Goal: Task Accomplishment & Management: Manage account settings

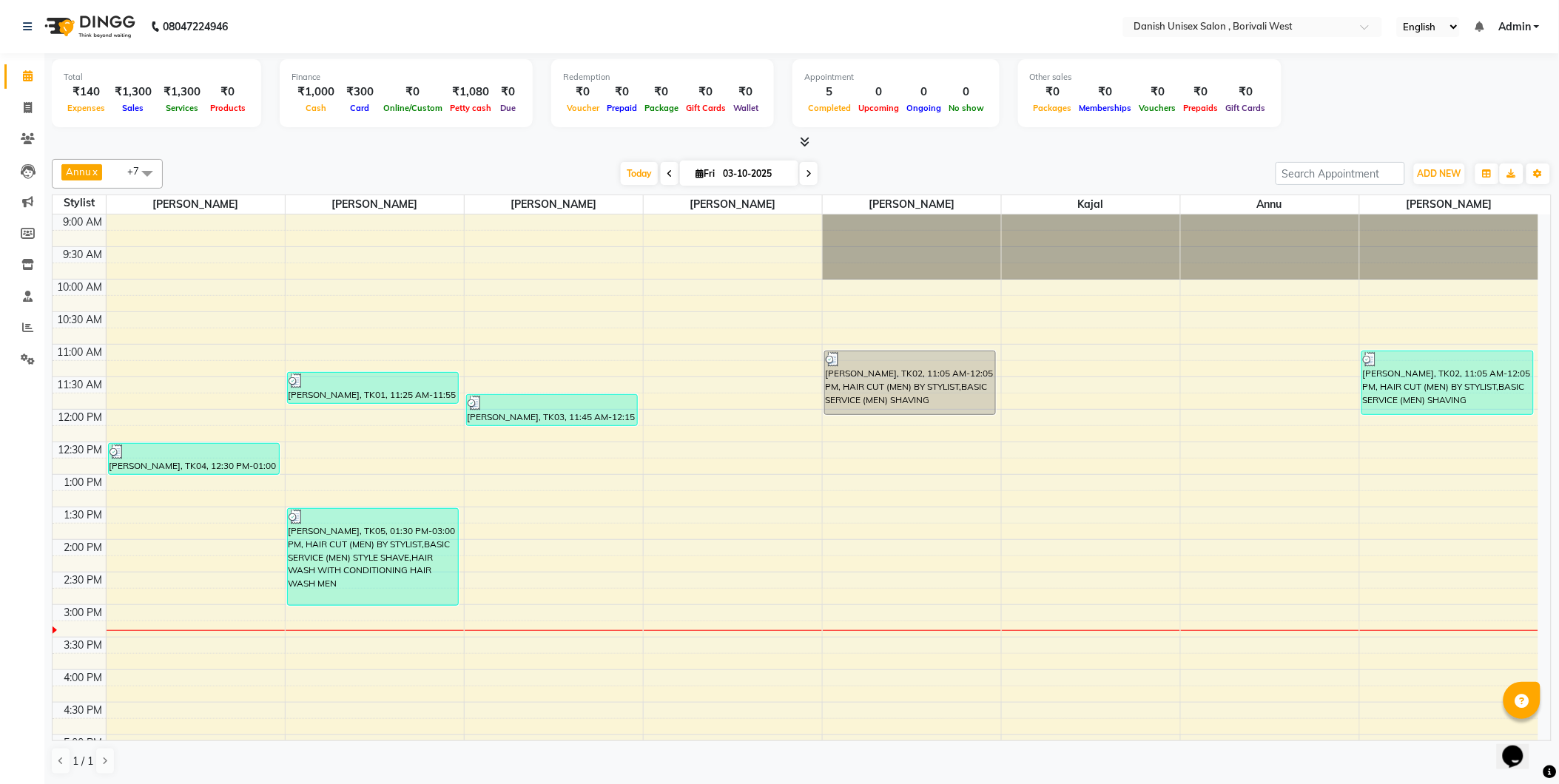
click at [1535, 26] on link "Admin" at bounding box center [1519, 26] width 42 height 16
click at [1490, 98] on link "Sign out" at bounding box center [1464, 102] width 135 height 23
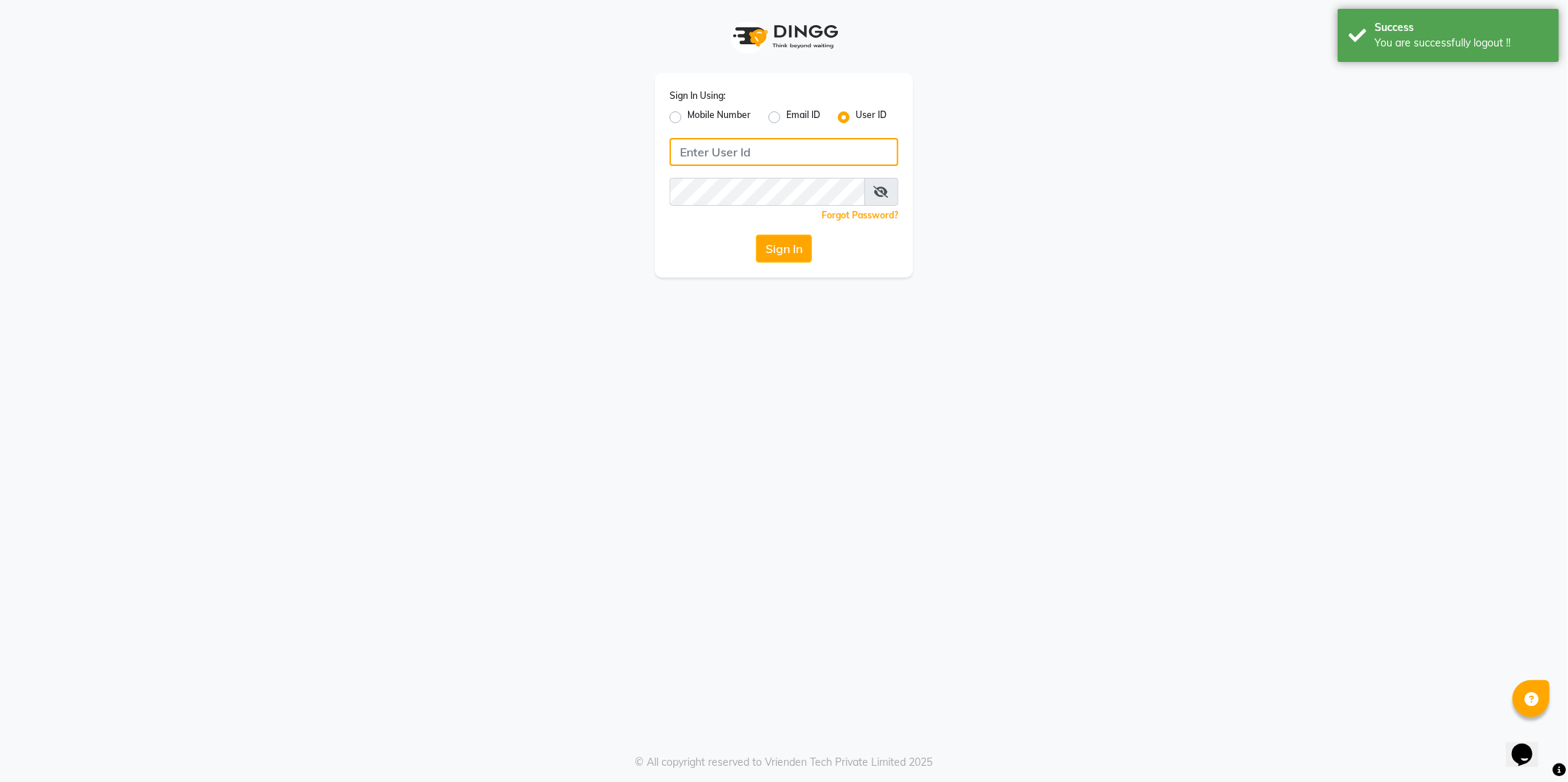
type input "[PERSON_NAME]"
click at [688, 116] on label "Mobile Number" at bounding box center [719, 117] width 63 height 18
click at [688, 116] on input "Mobile Number" at bounding box center [692, 113] width 10 height 10
radio input "true"
radio input "false"
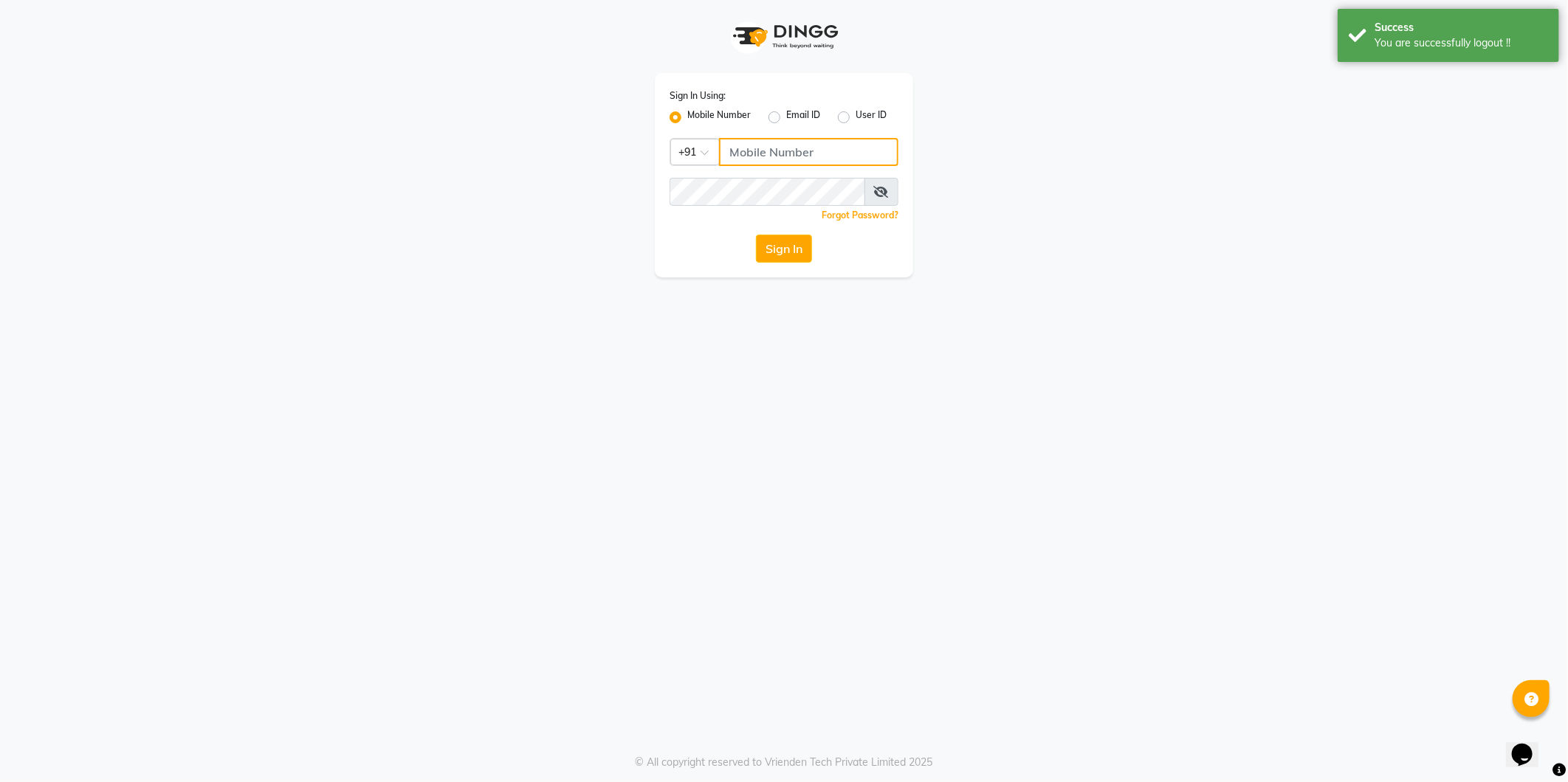
click at [782, 158] on input "Username" at bounding box center [809, 151] width 179 height 28
type input "9372078213"
click at [779, 251] on button "Sign In" at bounding box center [784, 248] width 56 height 28
